Goal: Task Accomplishment & Management: Manage account settings

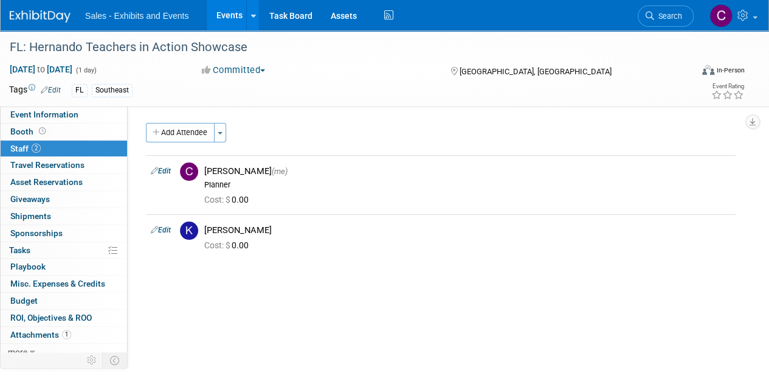
click at [234, 9] on link "Events" at bounding box center [229, 15] width 44 height 30
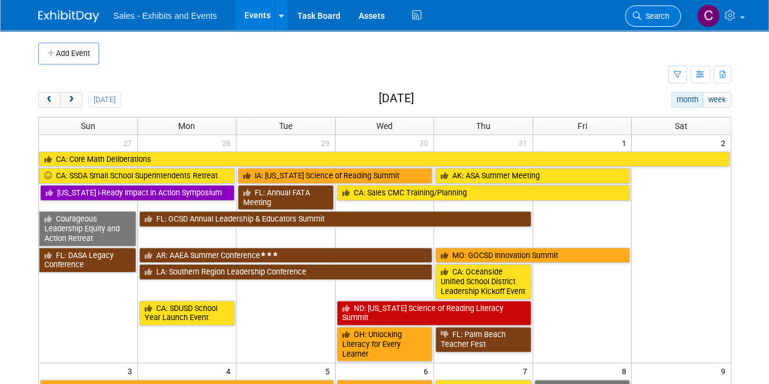
click at [640, 12] on icon at bounding box center [637, 16] width 9 height 9
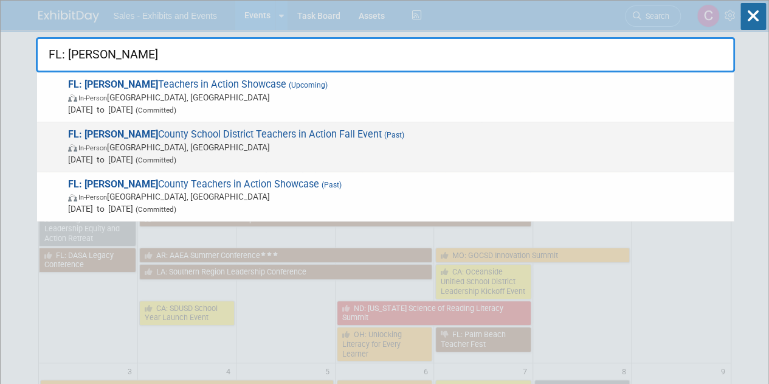
type input "FL: Hernando"
click at [242, 147] on span "In-Person Brooksville, FL" at bounding box center [398, 147] width 660 height 12
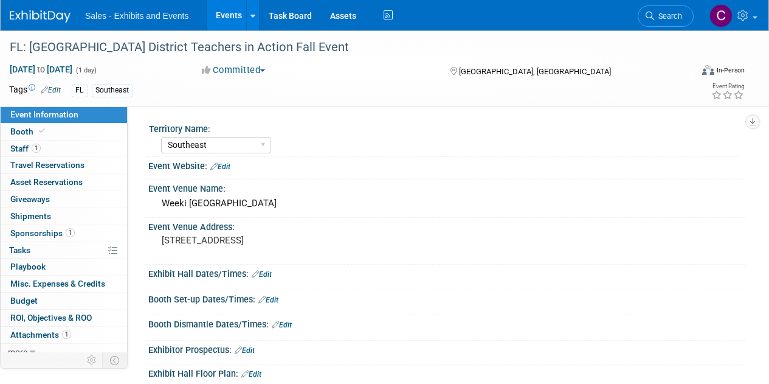
select select "Southeast"
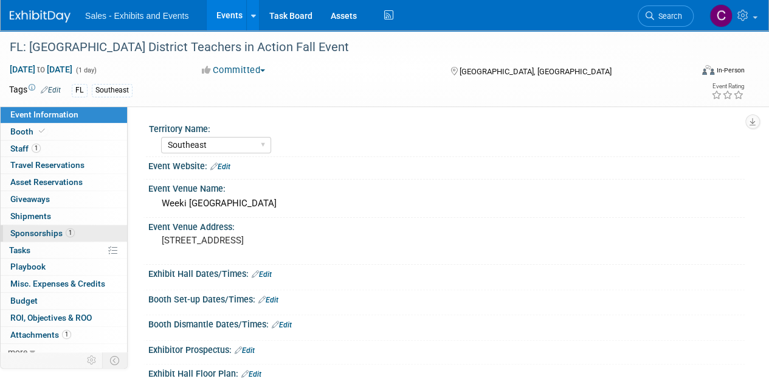
click at [34, 228] on span "Sponsorships 1" at bounding box center [42, 233] width 64 height 10
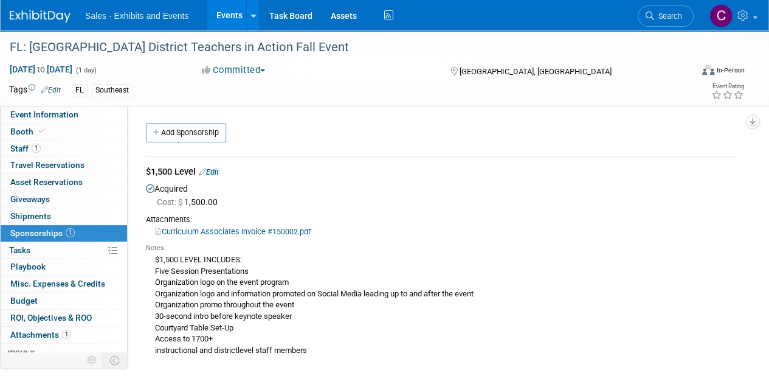
scroll to position [101, 0]
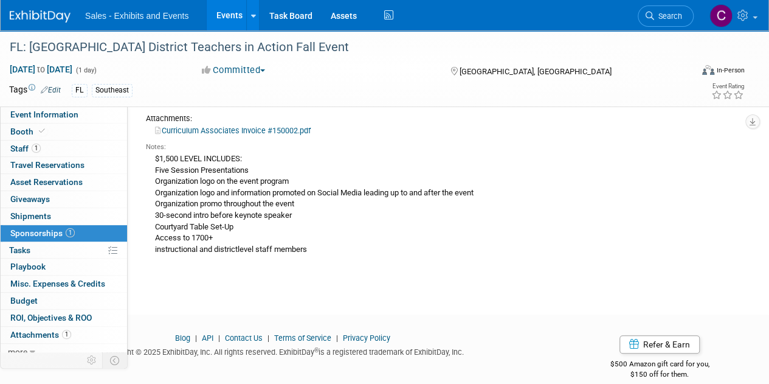
click at [227, 130] on link "Curriculum Associates Invoice #150002.pdf" at bounding box center [233, 130] width 156 height 9
click at [229, 20] on link "Events" at bounding box center [229, 15] width 44 height 30
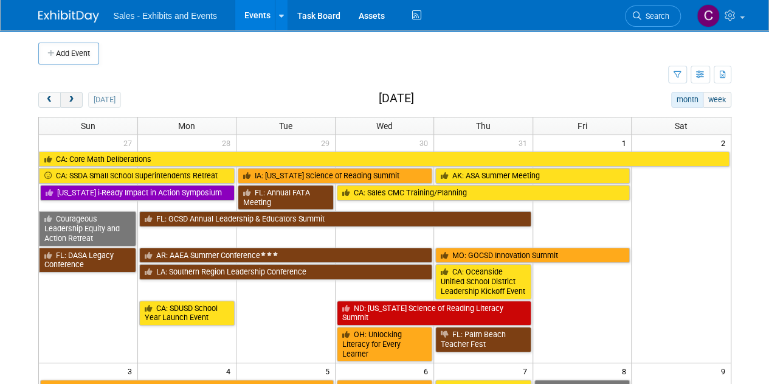
click at [78, 97] on button "next" at bounding box center [71, 100] width 23 height 16
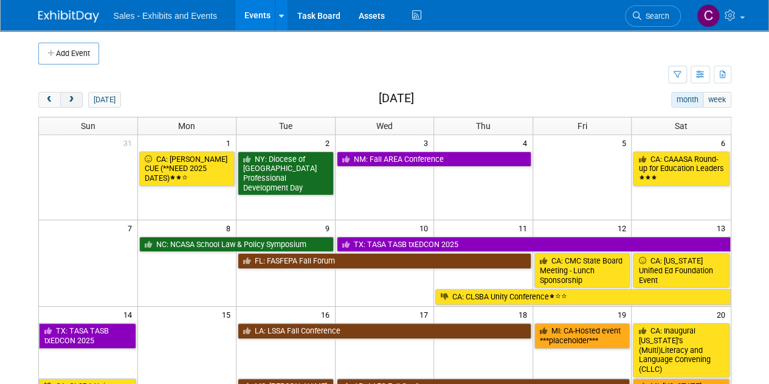
click at [78, 97] on button "next" at bounding box center [71, 100] width 23 height 16
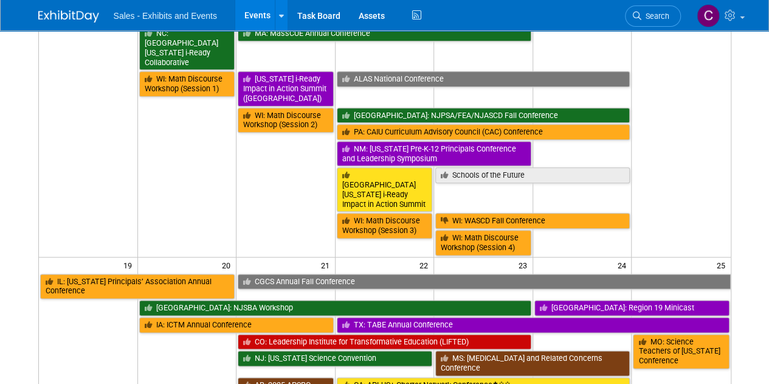
scroll to position [863, 0]
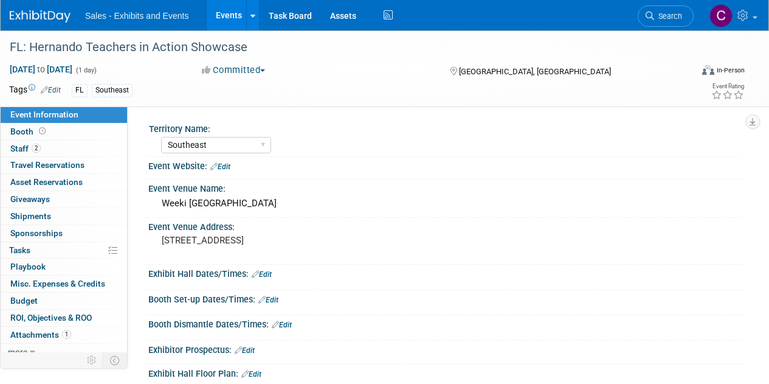
select select "Southeast"
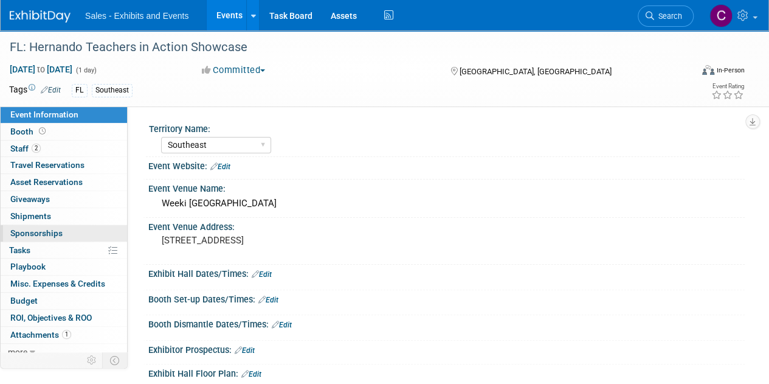
click at [32, 232] on span "Sponsorships 0" at bounding box center [36, 233] width 52 height 10
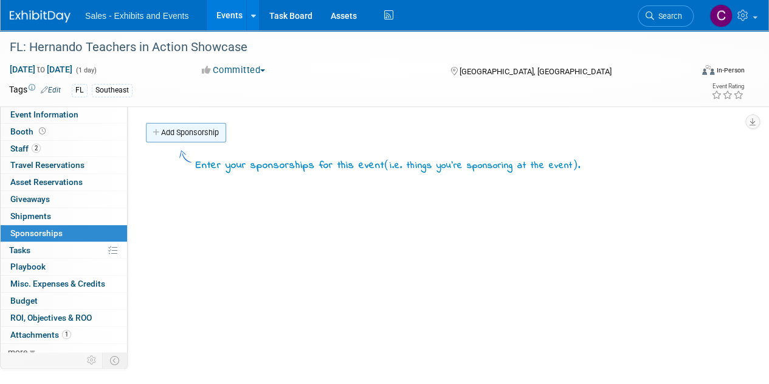
click at [205, 133] on link "Add Sponsorship" at bounding box center [186, 132] width 80 height 19
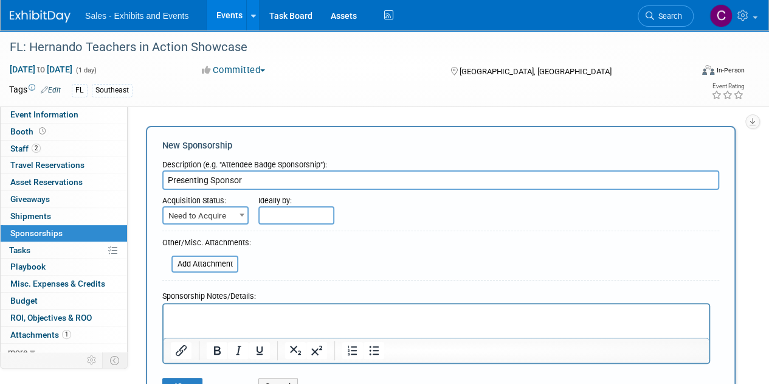
type input "Presenting Sponsor"
click at [214, 218] on span "Need to Acquire" at bounding box center [206, 215] width 84 height 17
select select "2"
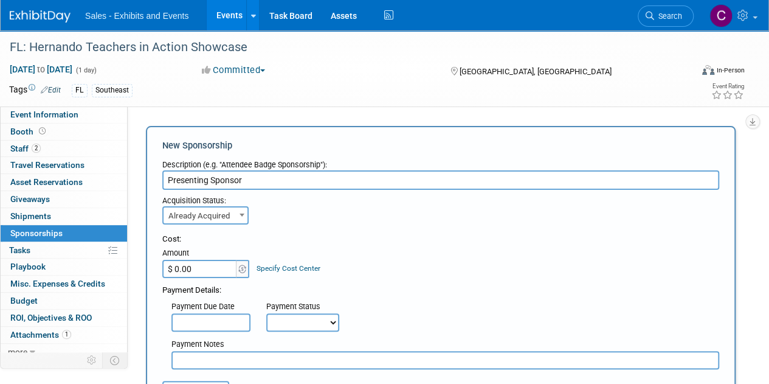
click at [200, 263] on input "$ 0.00" at bounding box center [200, 269] width 76 height 18
type input "$ 1,500.00"
click at [304, 328] on select "Not Paid Yet Partially Paid Paid in Full" at bounding box center [302, 322] width 73 height 18
select select "3"
click at [266, 313] on select "Not Paid Yet Partially Paid Paid in Full" at bounding box center [302, 322] width 73 height 18
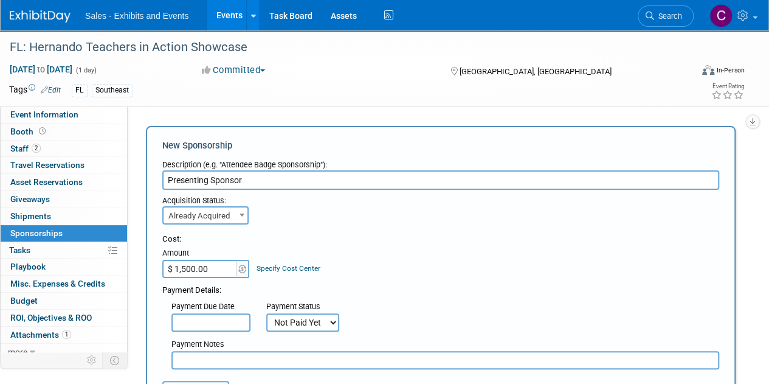
click at [227, 369] on input "text" at bounding box center [446, 360] width 548 height 18
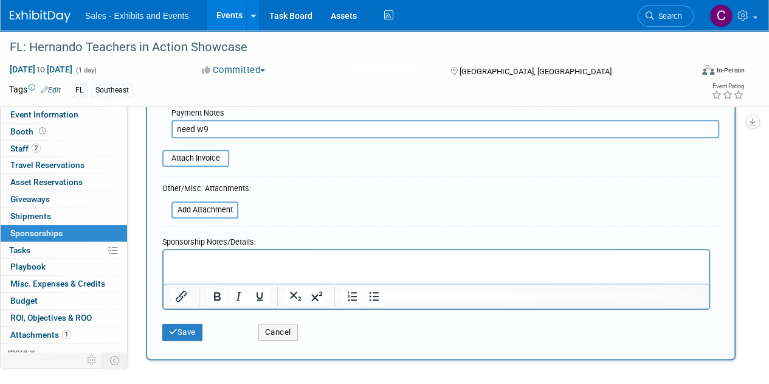
scroll to position [238, 0]
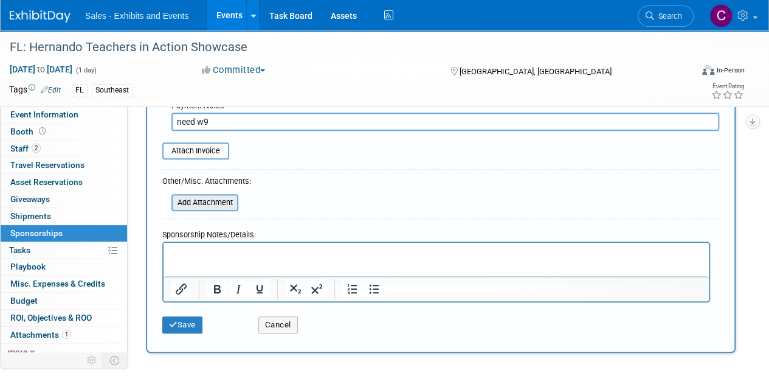
type input "need w9"
click at [195, 207] on input "file" at bounding box center [164, 202] width 145 height 15
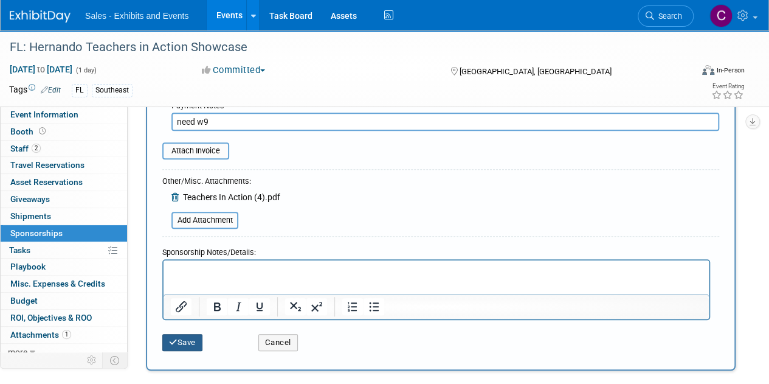
click at [203, 344] on button "Save" at bounding box center [182, 342] width 40 height 17
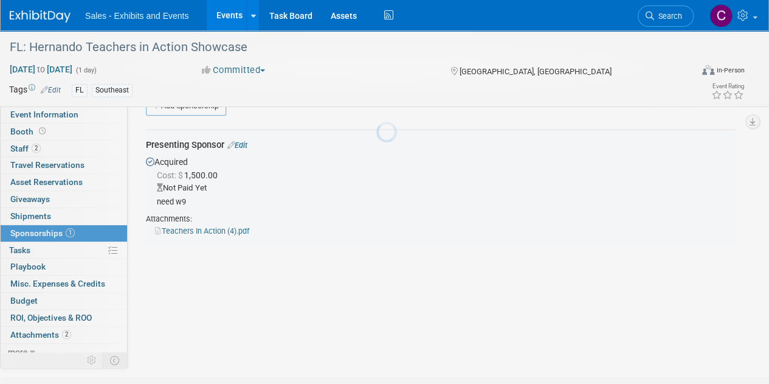
scroll to position [26, 0]
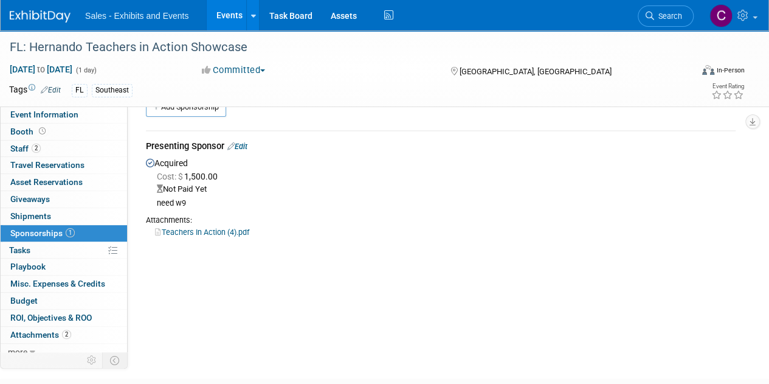
click at [236, 18] on link "Events" at bounding box center [229, 15] width 44 height 30
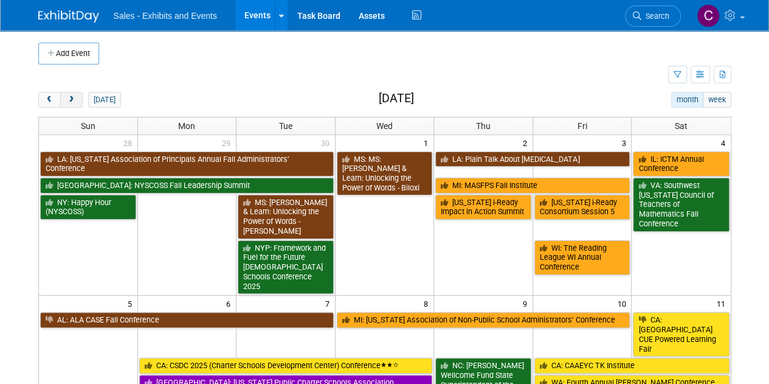
click at [69, 102] on span "next" at bounding box center [71, 100] width 9 height 8
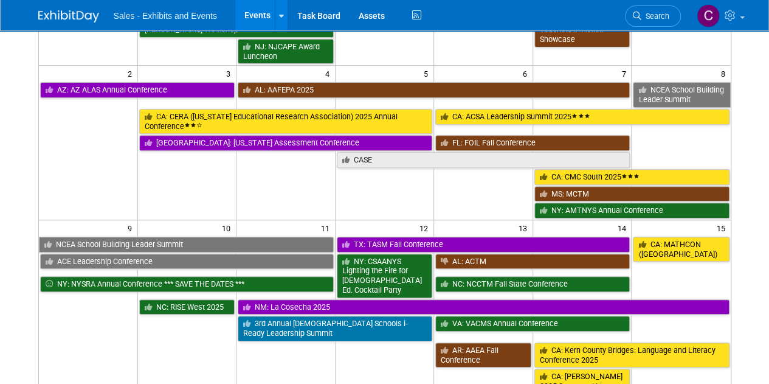
scroll to position [217, 0]
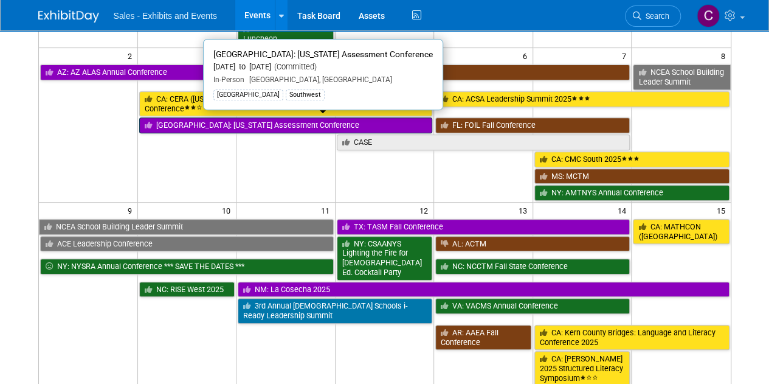
click at [245, 125] on link "[GEOGRAPHIC_DATA]: [US_STATE] Assessment Conference" at bounding box center [286, 125] width 294 height 16
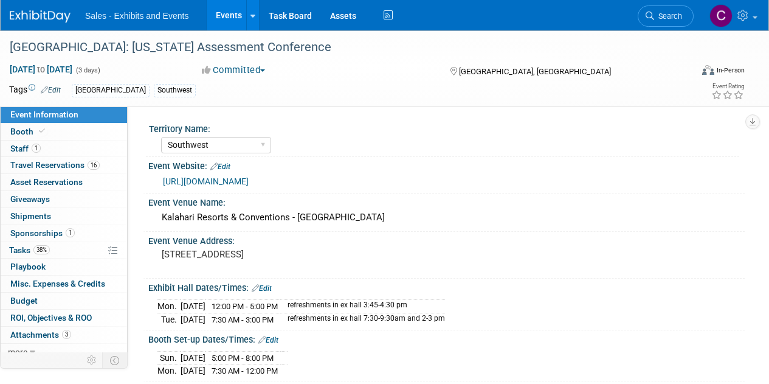
select select "Southwest"
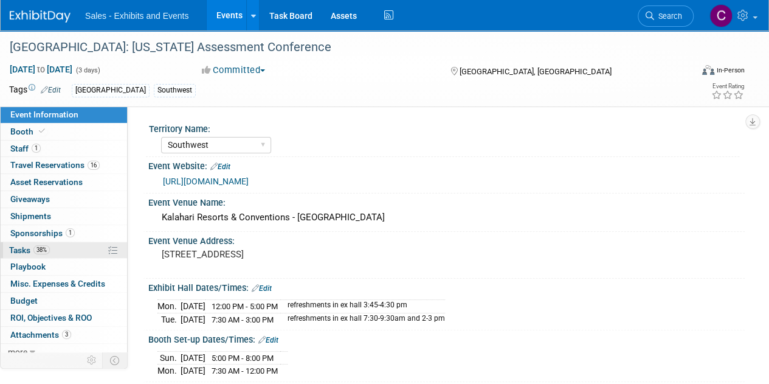
click at [24, 250] on span "Tasks 38%" at bounding box center [29, 250] width 41 height 10
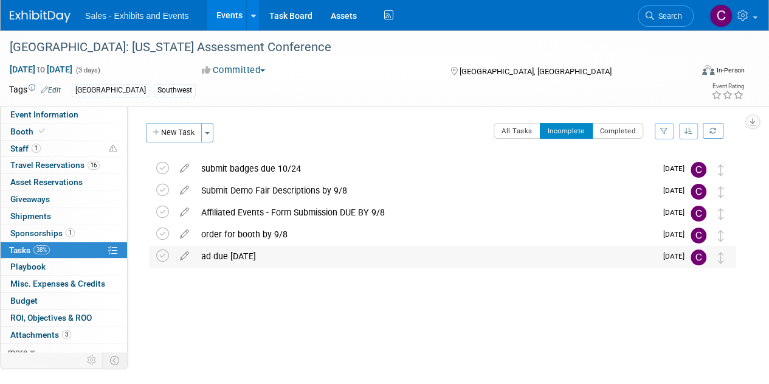
click at [226, 260] on div "ad due [DATE]" at bounding box center [425, 256] width 461 height 21
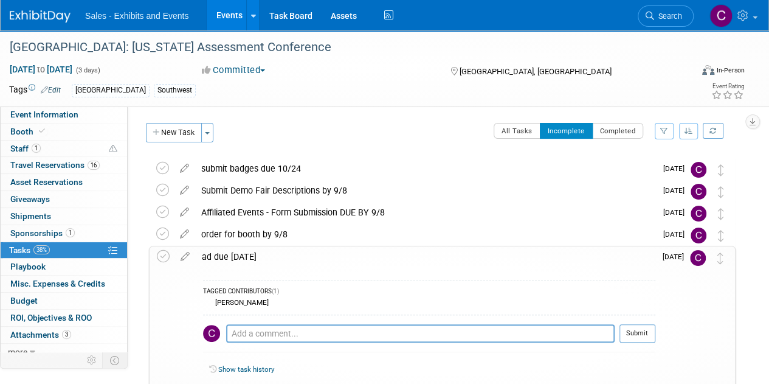
click at [217, 18] on link "Events" at bounding box center [229, 15] width 44 height 30
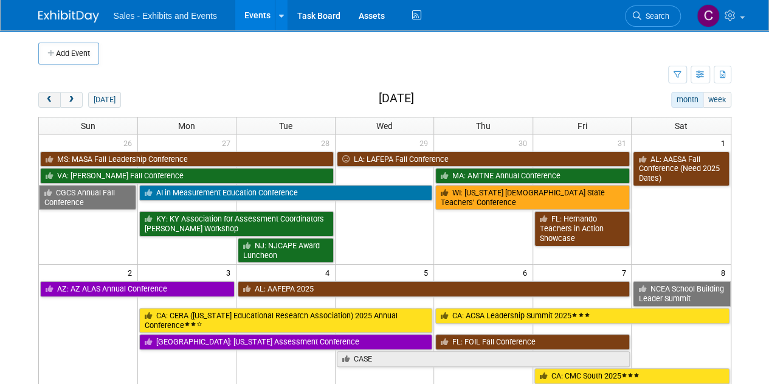
click at [42, 99] on button "prev" at bounding box center [49, 100] width 23 height 16
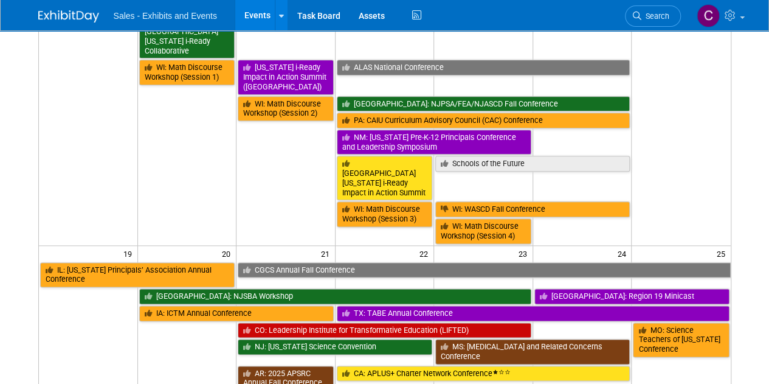
scroll to position [819, 0]
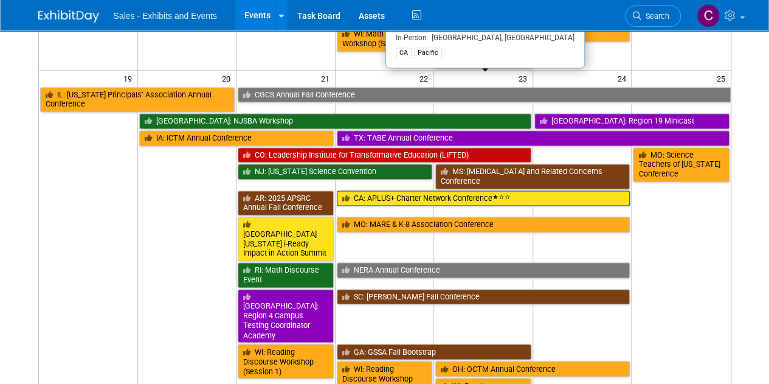
click at [385, 190] on link "CA: APLUS+ Charter Network Conference" at bounding box center [484, 198] width 294 height 16
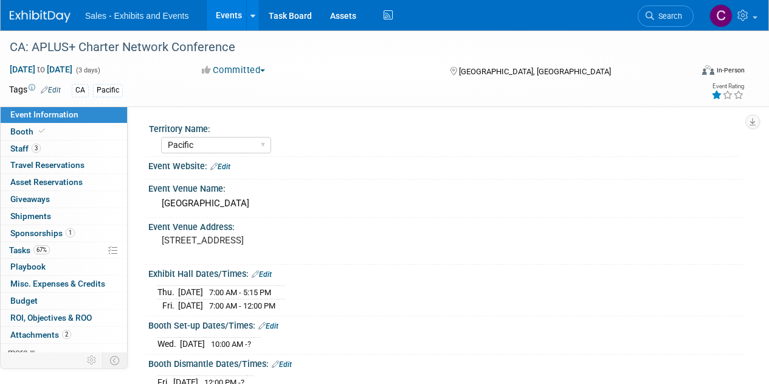
select select "Pacific"
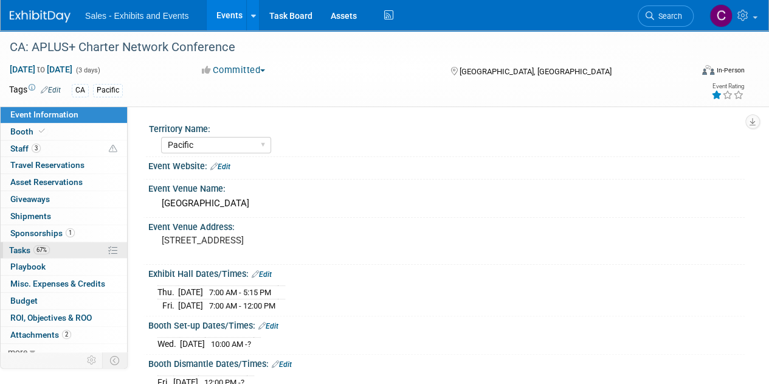
click at [16, 249] on span "Tasks 67%" at bounding box center [29, 250] width 41 height 10
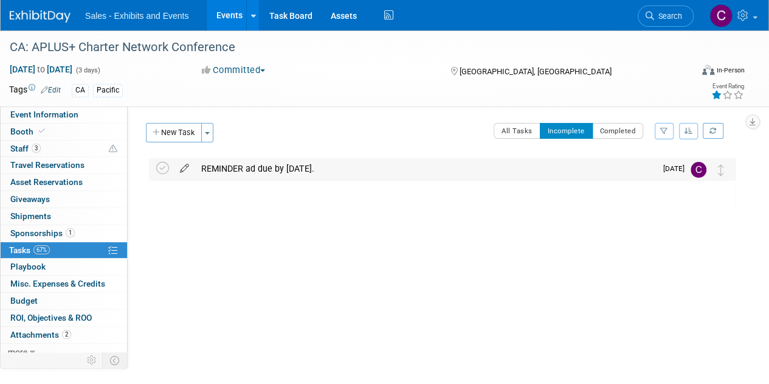
click at [182, 168] on icon at bounding box center [184, 165] width 21 height 15
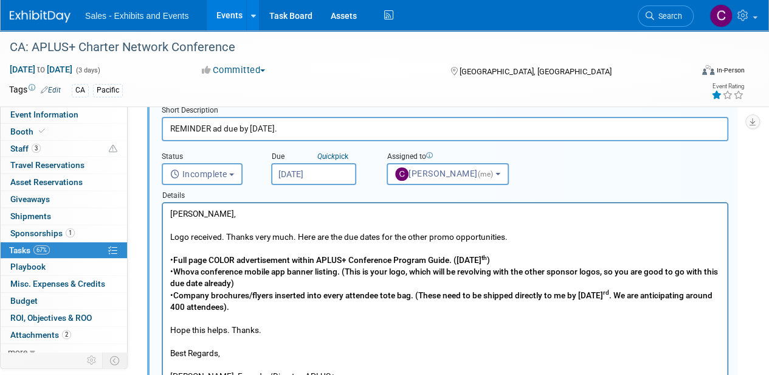
scroll to position [40, 0]
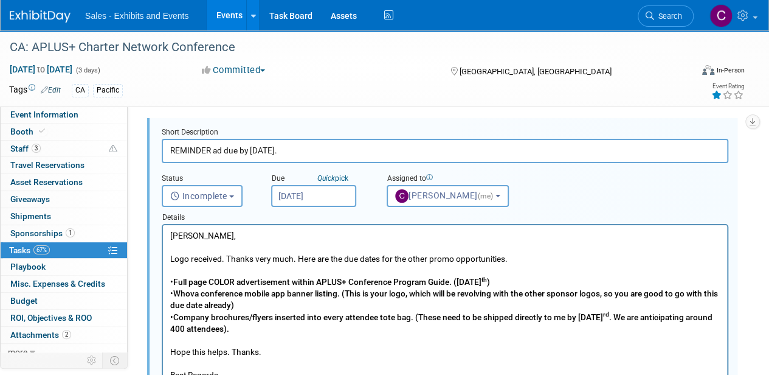
drag, startPoint x: 318, startPoint y: 149, endPoint x: 0, endPoint y: 30, distance: 339.7
type input "S"
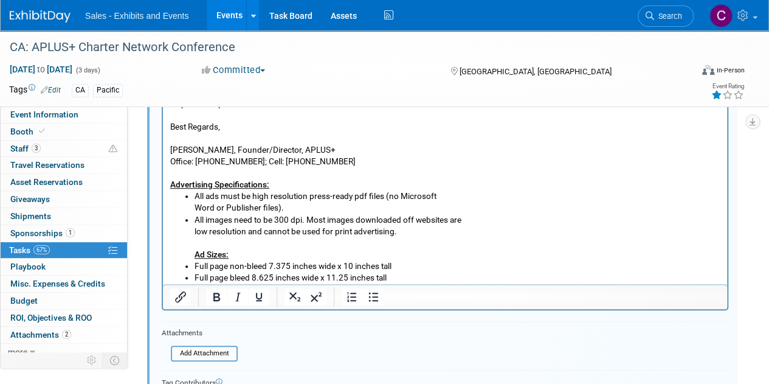
scroll to position [290, 0]
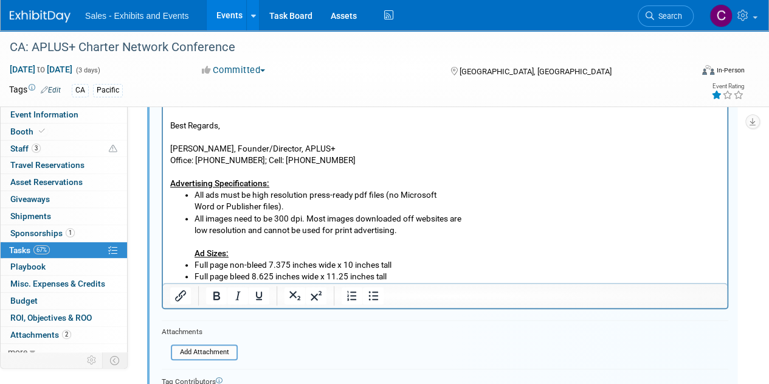
type input "CL sent ad to Jeff on 0828 for review - requested address for tote bag inserts"
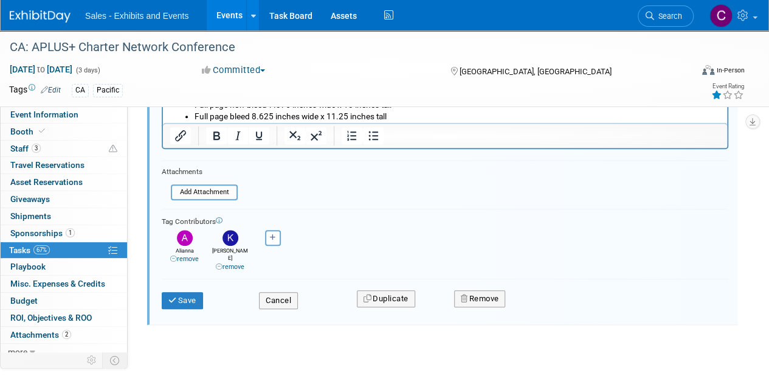
scroll to position [454, 0]
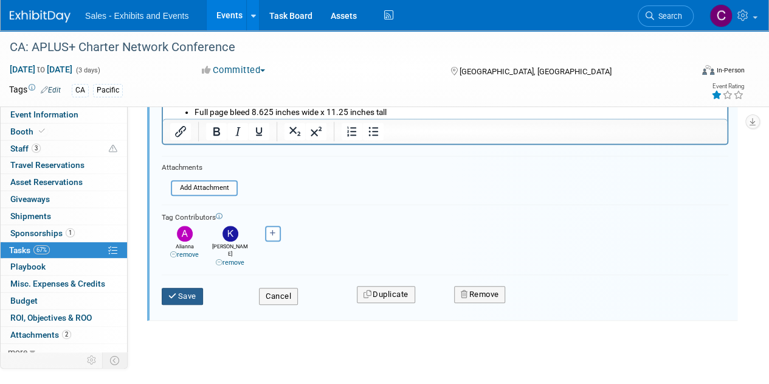
click at [192, 288] on button "Save" at bounding box center [182, 296] width 41 height 17
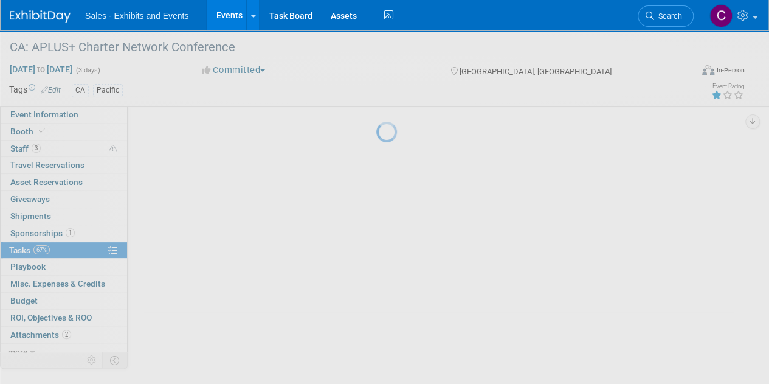
scroll to position [0, 0]
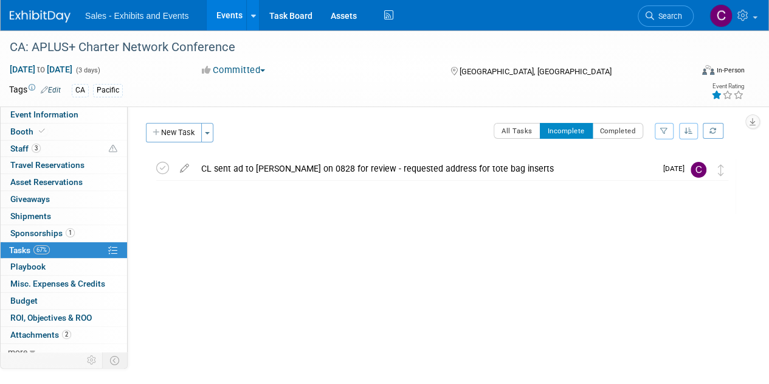
click at [15, 246] on span "Tasks 67%" at bounding box center [29, 250] width 41 height 10
click at [229, 16] on link "Events" at bounding box center [229, 15] width 44 height 30
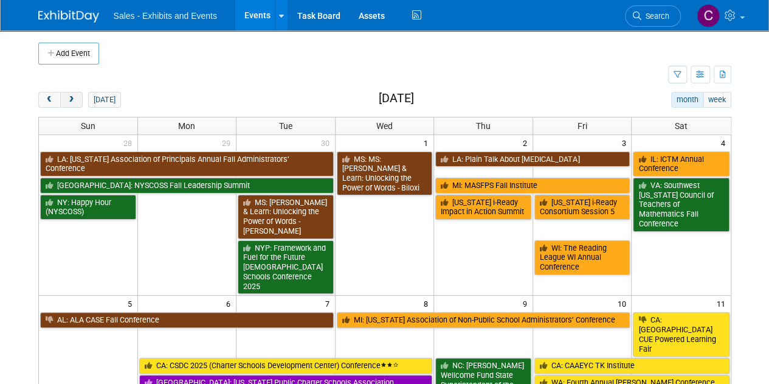
click at [64, 99] on button "next" at bounding box center [71, 100] width 23 height 16
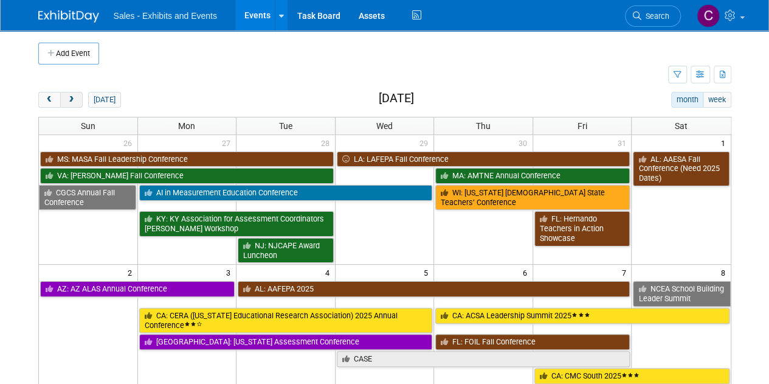
click at [64, 99] on button "next" at bounding box center [71, 100] width 23 height 16
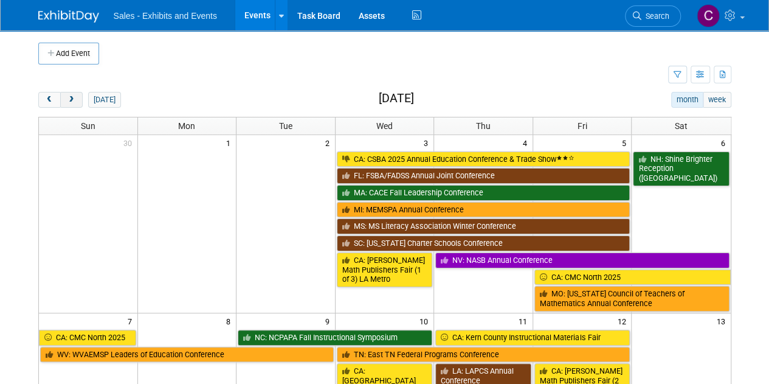
click at [64, 99] on button "next" at bounding box center [71, 100] width 23 height 16
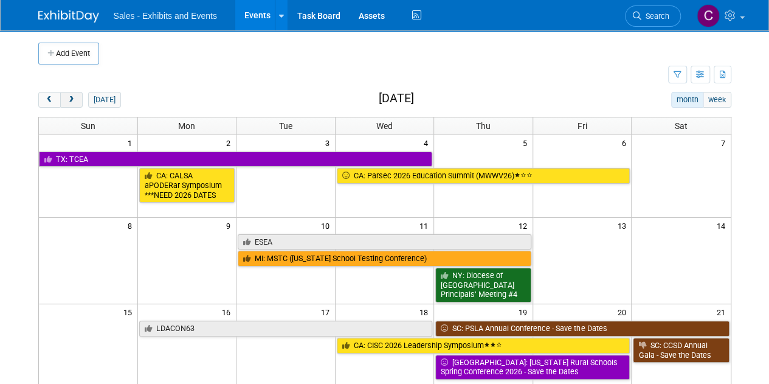
click at [64, 99] on button "next" at bounding box center [71, 100] width 23 height 16
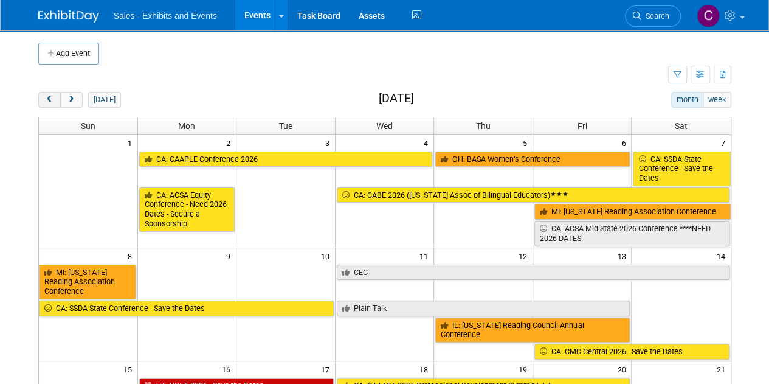
click at [55, 102] on button "prev" at bounding box center [49, 100] width 23 height 16
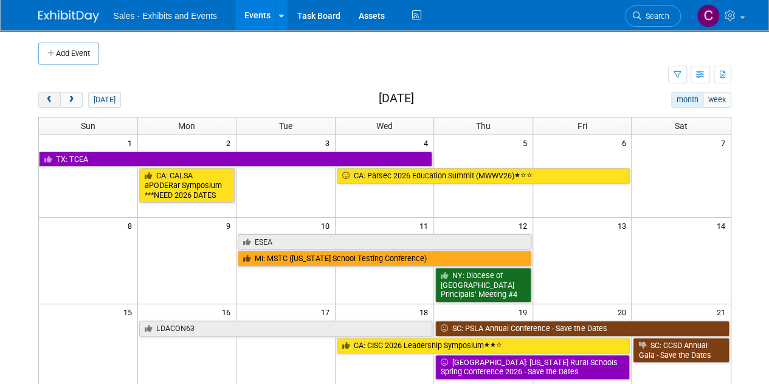
click at [55, 102] on button "prev" at bounding box center [49, 100] width 23 height 16
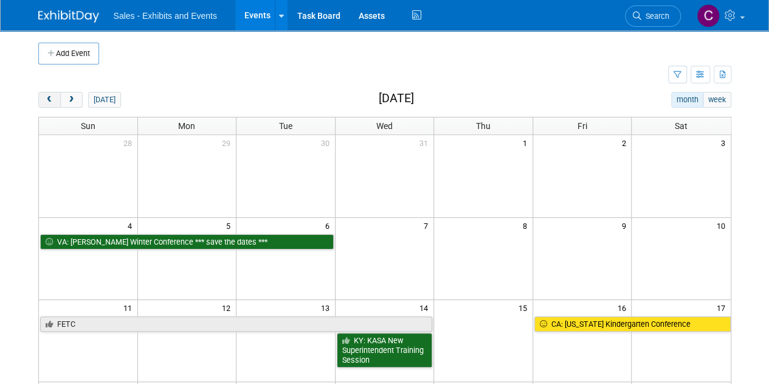
click at [55, 102] on button "prev" at bounding box center [49, 100] width 23 height 16
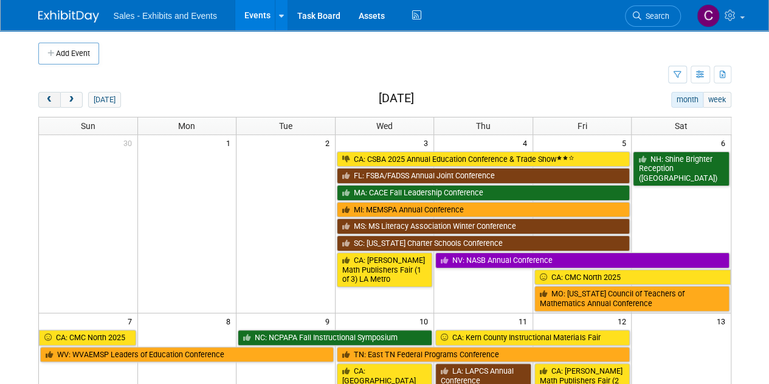
click at [55, 102] on button "prev" at bounding box center [49, 100] width 23 height 16
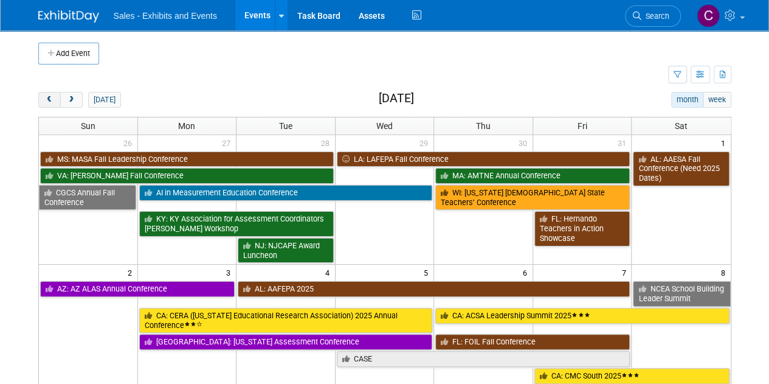
click at [55, 102] on button "prev" at bounding box center [49, 100] width 23 height 16
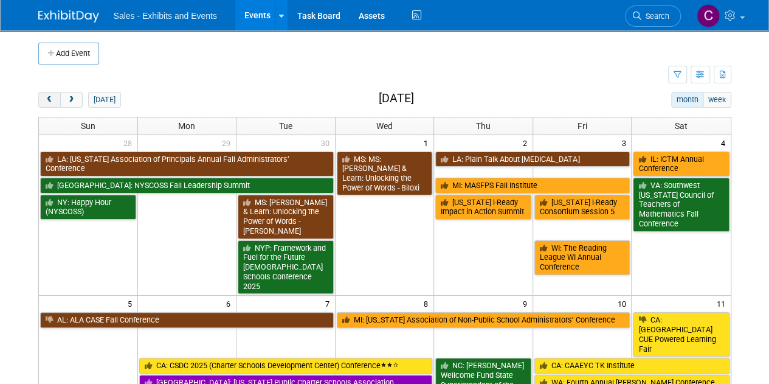
click at [55, 102] on button "prev" at bounding box center [49, 100] width 23 height 16
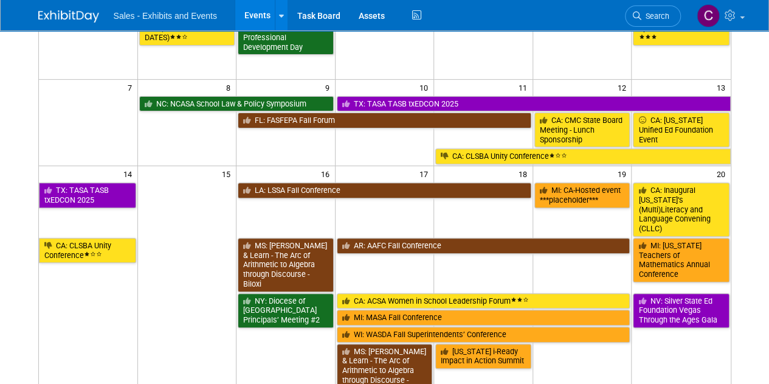
scroll to position [145, 0]
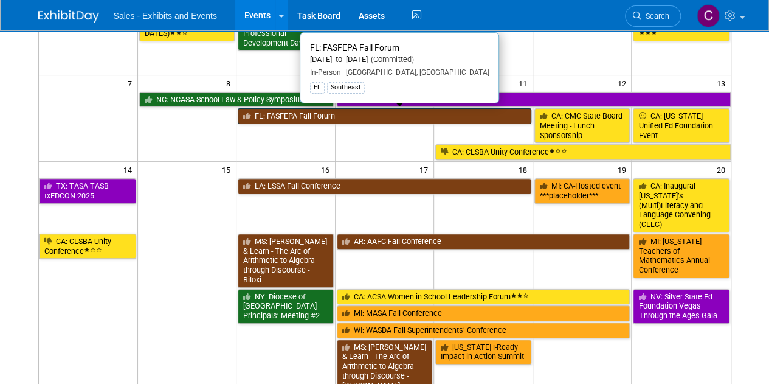
click at [310, 110] on link "FL: FASFEPA Fall Forum" at bounding box center [385, 116] width 294 height 16
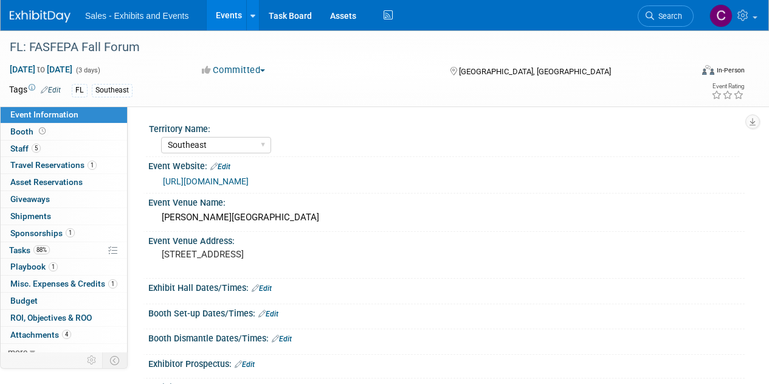
select select "Southeast"
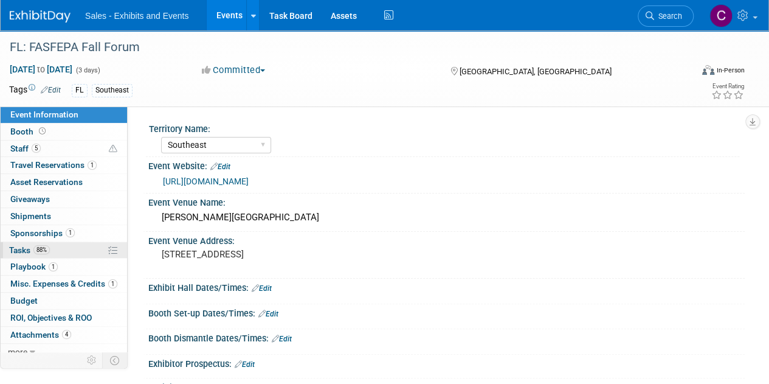
click at [23, 245] on span "Tasks 88%" at bounding box center [29, 250] width 41 height 10
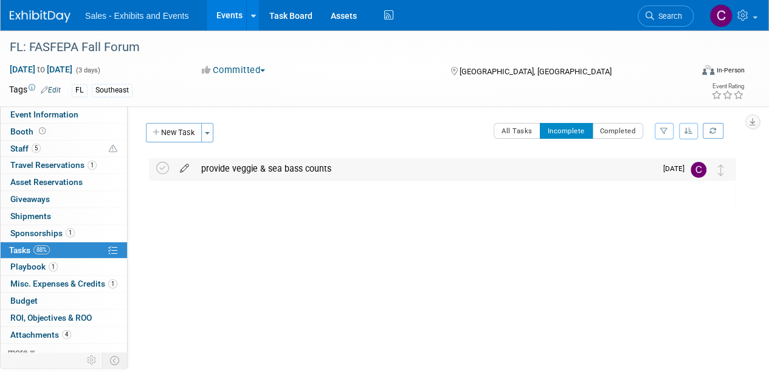
click at [184, 166] on icon at bounding box center [184, 165] width 21 height 15
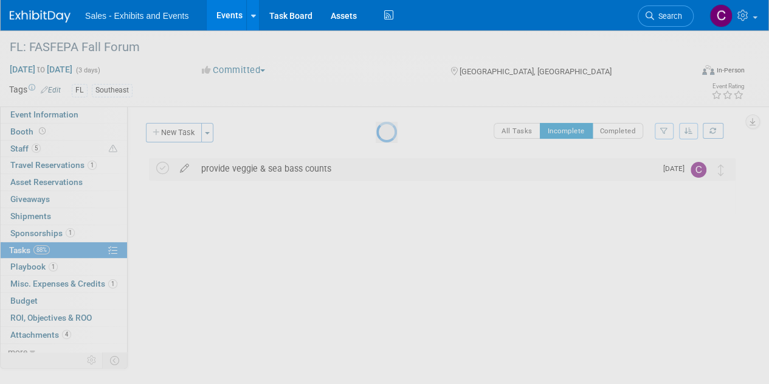
select select "7"
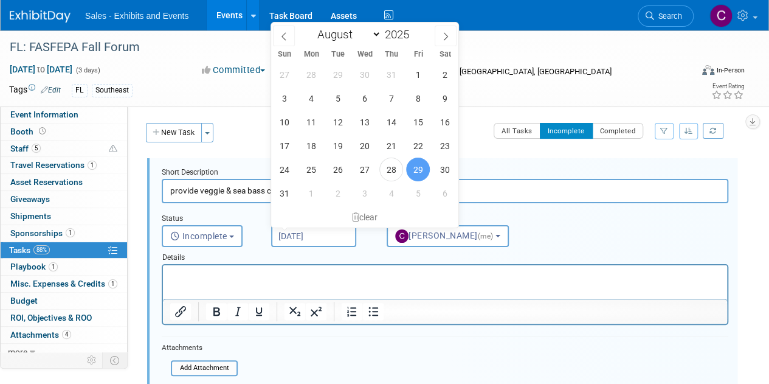
click at [318, 234] on input "[DATE]" at bounding box center [313, 236] width 85 height 22
click at [362, 192] on span "3" at bounding box center [365, 193] width 24 height 24
type input "[DATE]"
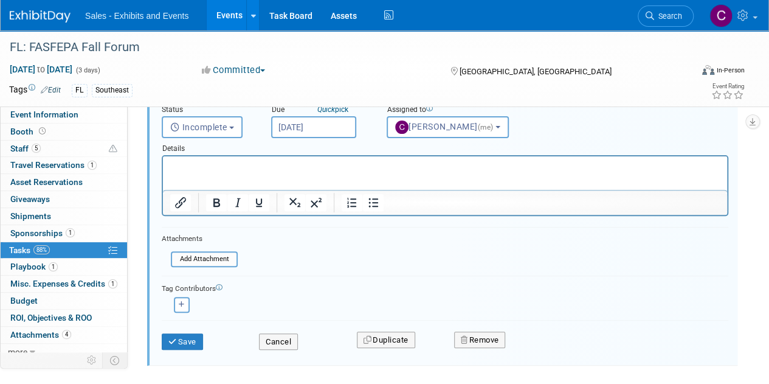
scroll to position [145, 0]
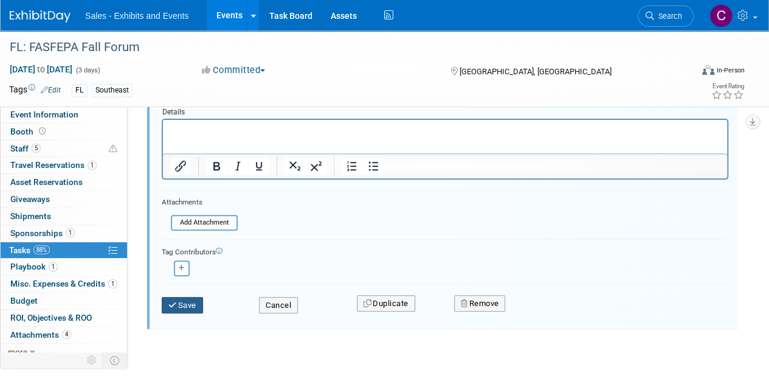
click at [198, 302] on button "Save" at bounding box center [182, 305] width 41 height 17
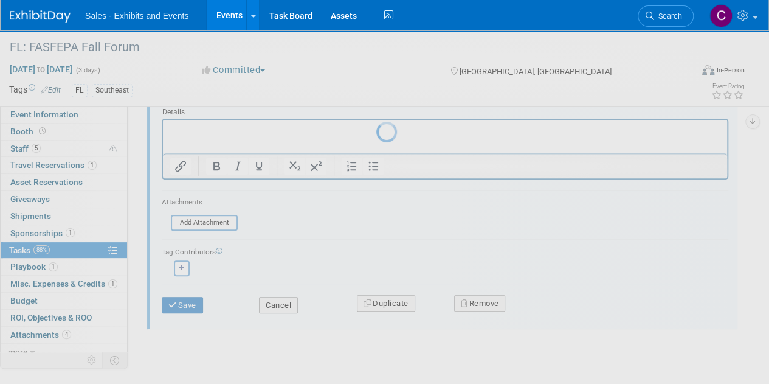
scroll to position [0, 0]
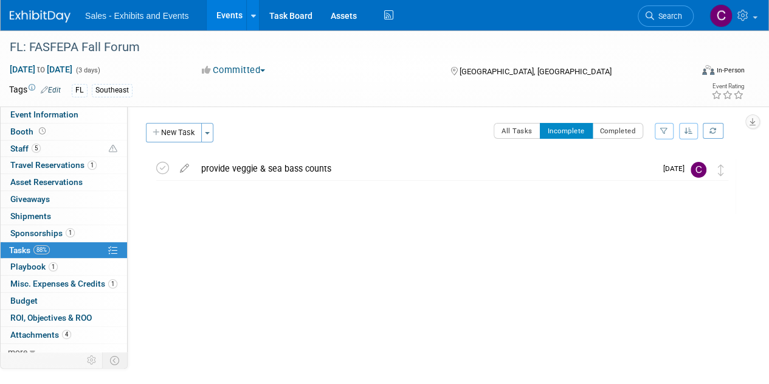
click at [210, 17] on link "Events" at bounding box center [229, 15] width 44 height 30
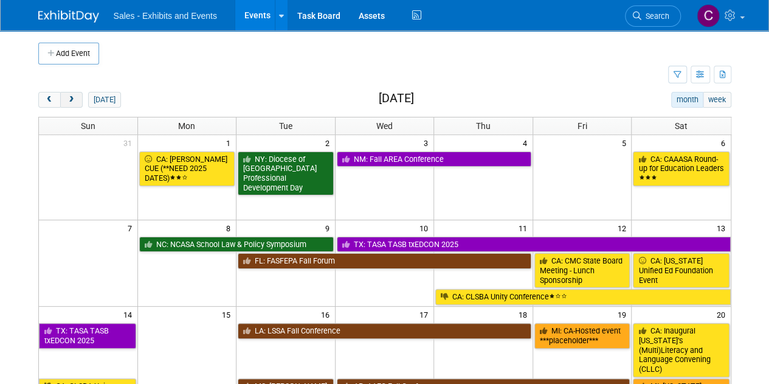
click at [74, 93] on button "next" at bounding box center [71, 100] width 23 height 16
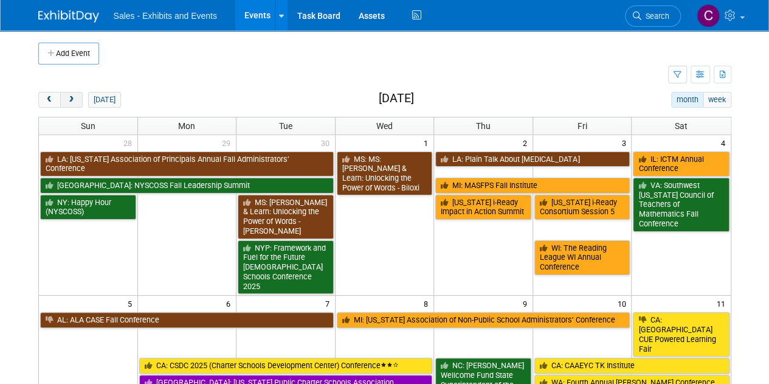
click at [74, 93] on button "next" at bounding box center [71, 100] width 23 height 16
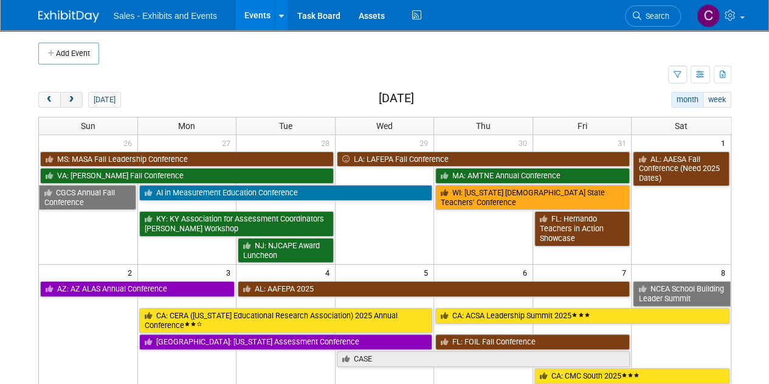
click at [74, 93] on button "next" at bounding box center [71, 100] width 23 height 16
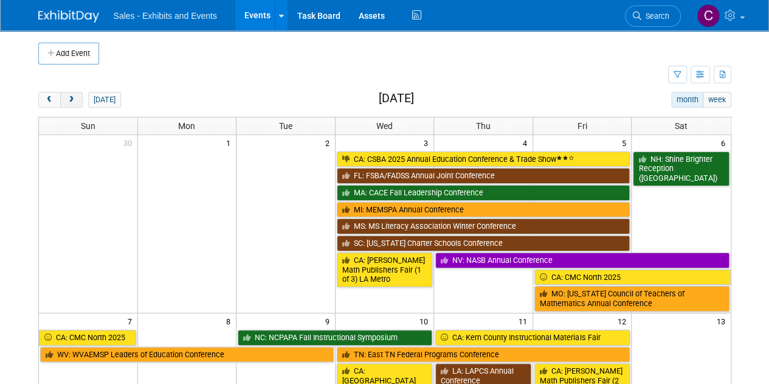
click at [72, 93] on button "next" at bounding box center [71, 100] width 23 height 16
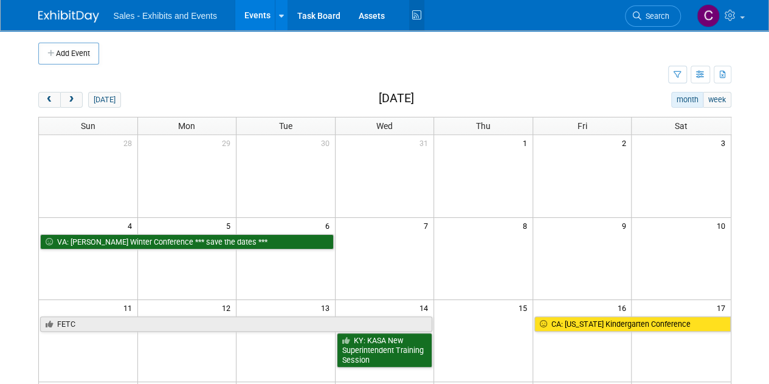
click at [418, 17] on icon at bounding box center [416, 15] width 15 height 19
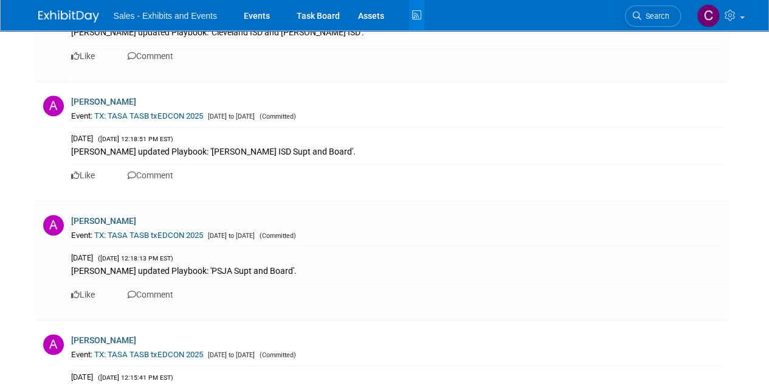
scroll to position [5236, 0]
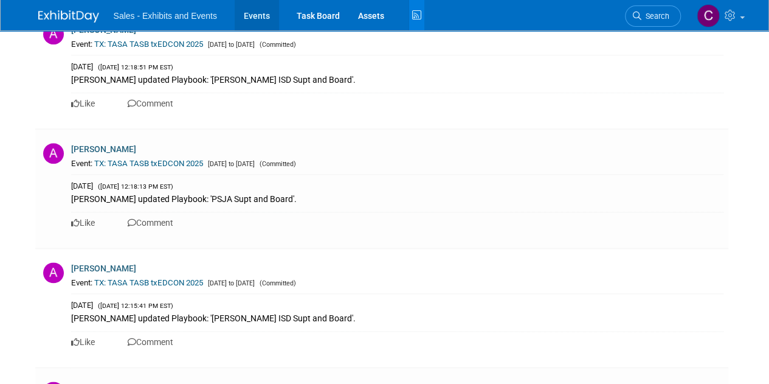
click at [245, 15] on link "Events" at bounding box center [257, 15] width 44 height 30
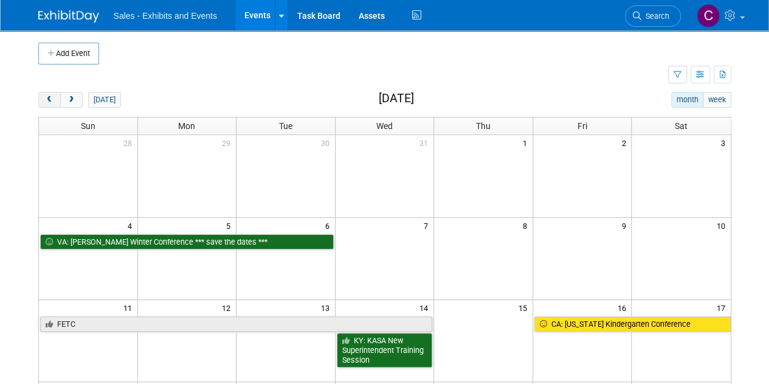
click at [54, 98] on button "prev" at bounding box center [49, 100] width 23 height 16
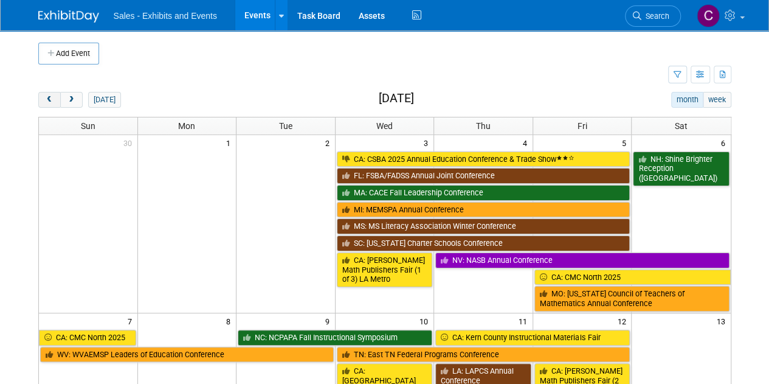
click at [54, 98] on button "prev" at bounding box center [49, 100] width 23 height 16
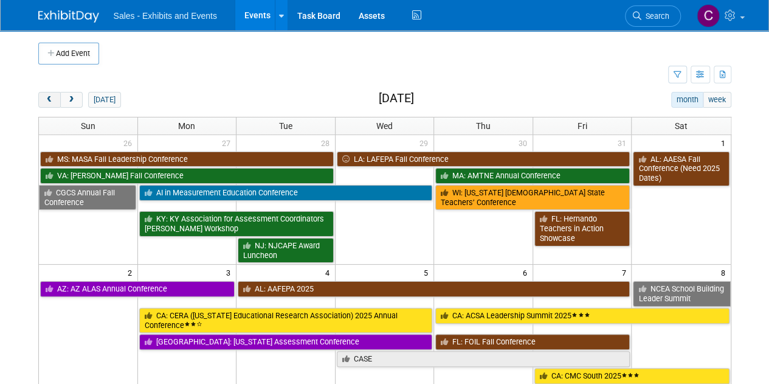
click at [54, 98] on button "prev" at bounding box center [49, 100] width 23 height 16
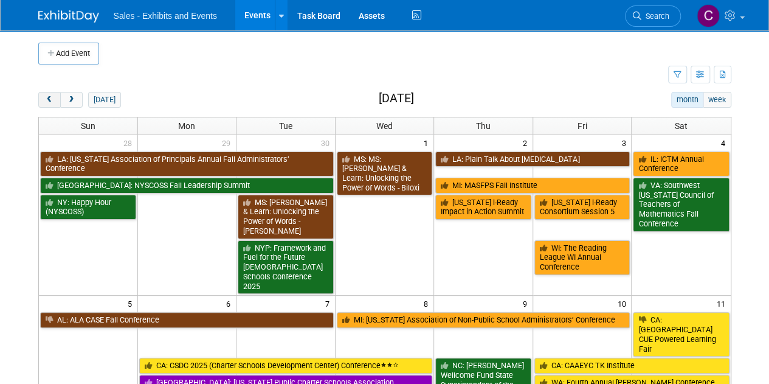
click at [54, 98] on button "prev" at bounding box center [49, 100] width 23 height 16
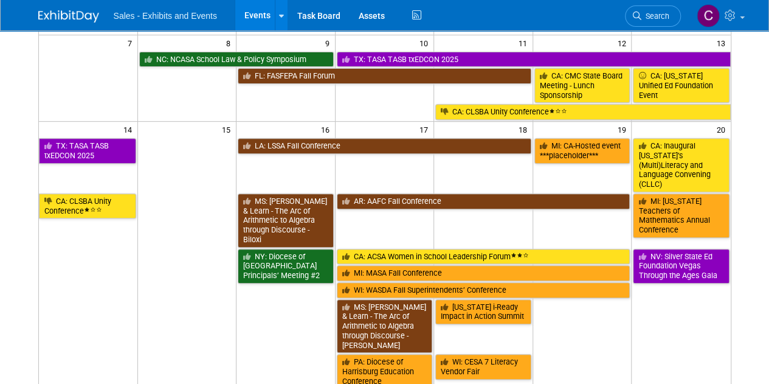
scroll to position [182, 0]
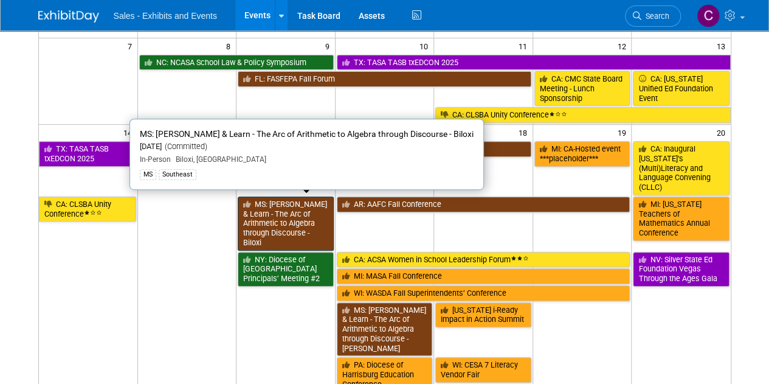
click at [290, 215] on link "MS: [PERSON_NAME] & Learn - The Arc of Arithmetic to Algebra through Discourse …" at bounding box center [286, 223] width 96 height 54
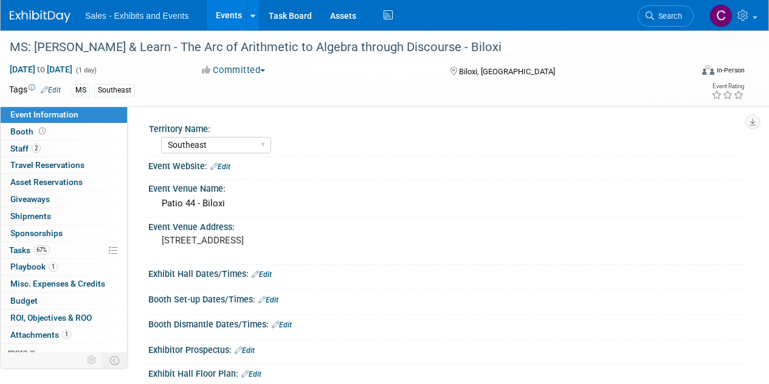
select select "Southeast"
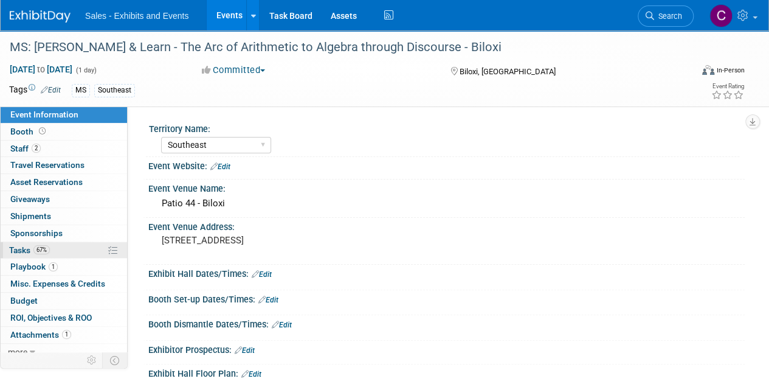
click at [22, 245] on span "Tasks 67%" at bounding box center [29, 250] width 41 height 10
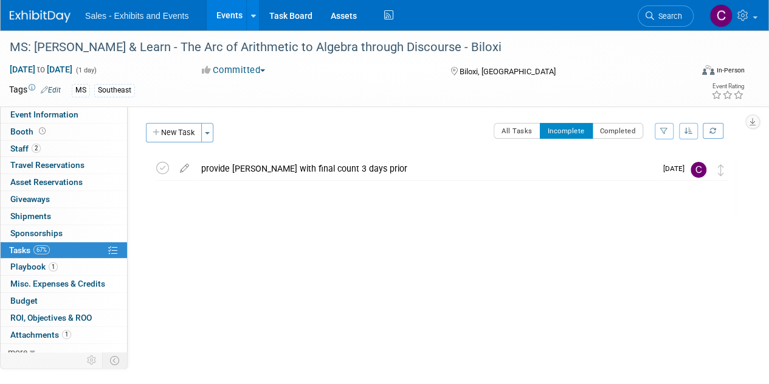
click at [223, 14] on link "Events" at bounding box center [229, 15] width 44 height 30
